Goal: Navigation & Orientation: Find specific page/section

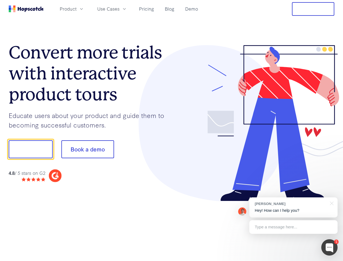
click at [172, 130] on div at bounding box center [253, 123] width 163 height 156
click at [77, 9] on span "Product" at bounding box center [68, 8] width 17 height 7
click at [120, 9] on span "Use Cases" at bounding box center [108, 8] width 22 height 7
click at [313, 9] on button "Free Trial" at bounding box center [313, 9] width 42 height 14
click at [30, 149] on button "Show me!" at bounding box center [31, 149] width 44 height 18
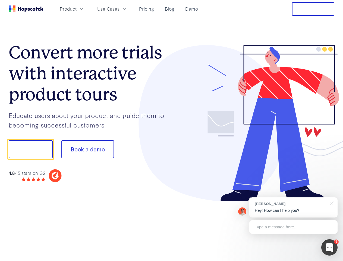
click at [87, 149] on button "Book a demo" at bounding box center [87, 149] width 53 height 18
click at [330, 247] on div at bounding box center [329, 247] width 16 height 16
click at [293, 207] on div "[PERSON_NAME] Hey! How can I help you?" at bounding box center [293, 207] width 88 height 20
click at [331, 203] on div at bounding box center [331, 202] width 14 height 11
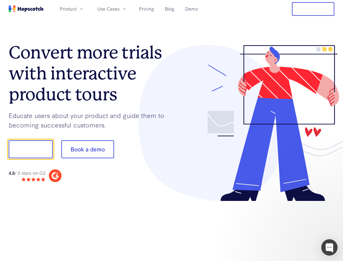
click at [293, 227] on div at bounding box center [287, 185] width 102 height 108
